Goal: Task Accomplishment & Management: Manage account settings

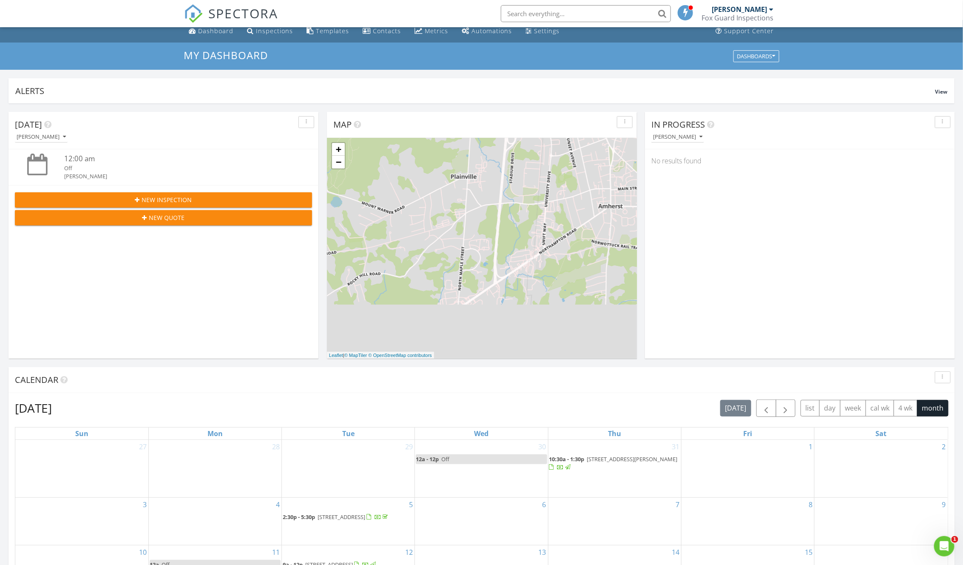
scroll to position [378, 0]
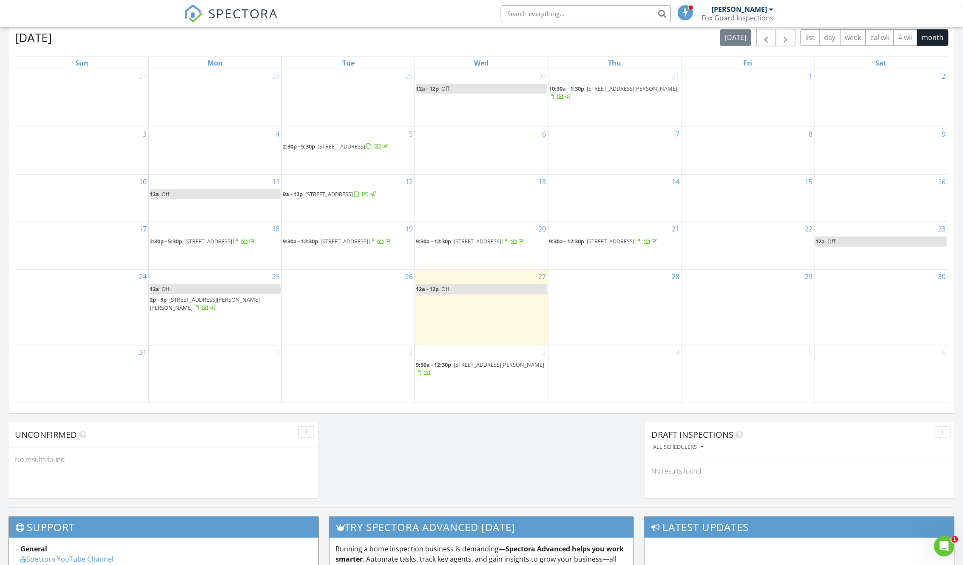
click at [221, 245] on span "82 Lovefield St, Easthampton 01027" at bounding box center [209, 241] width 48 height 8
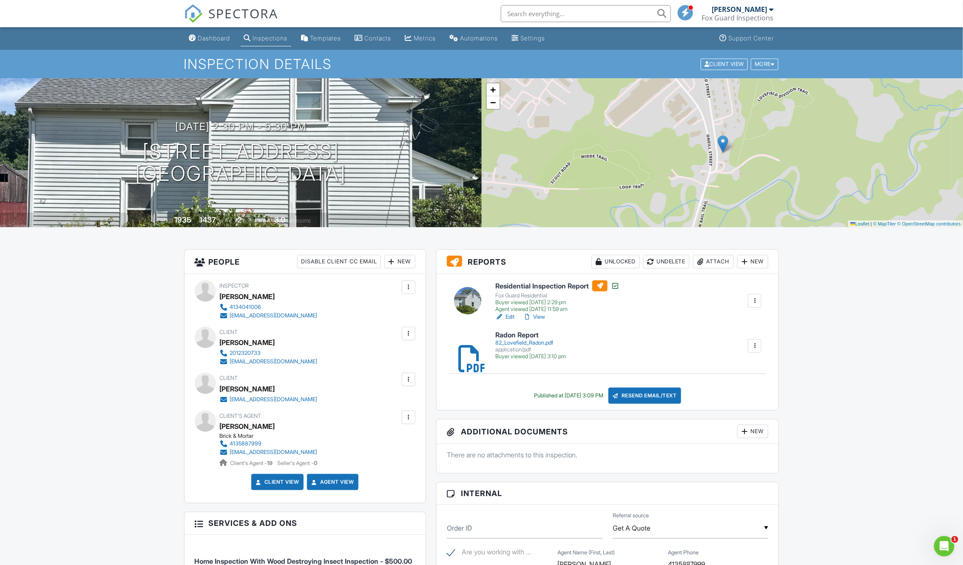
click at [539, 316] on link "View" at bounding box center [534, 317] width 22 height 9
click at [509, 317] on link "Edit" at bounding box center [505, 317] width 19 height 9
